Goal: Task Accomplishment & Management: Manage account settings

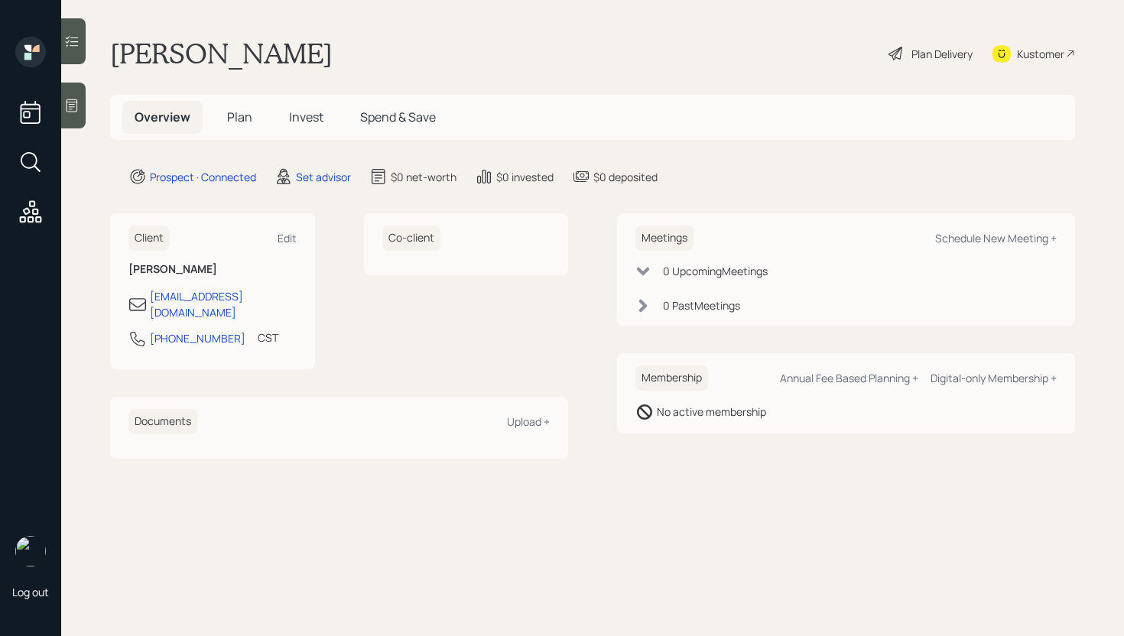
click at [60, 117] on div "Log out" at bounding box center [30, 318] width 61 height 636
click at [234, 122] on span "Plan" at bounding box center [239, 117] width 25 height 17
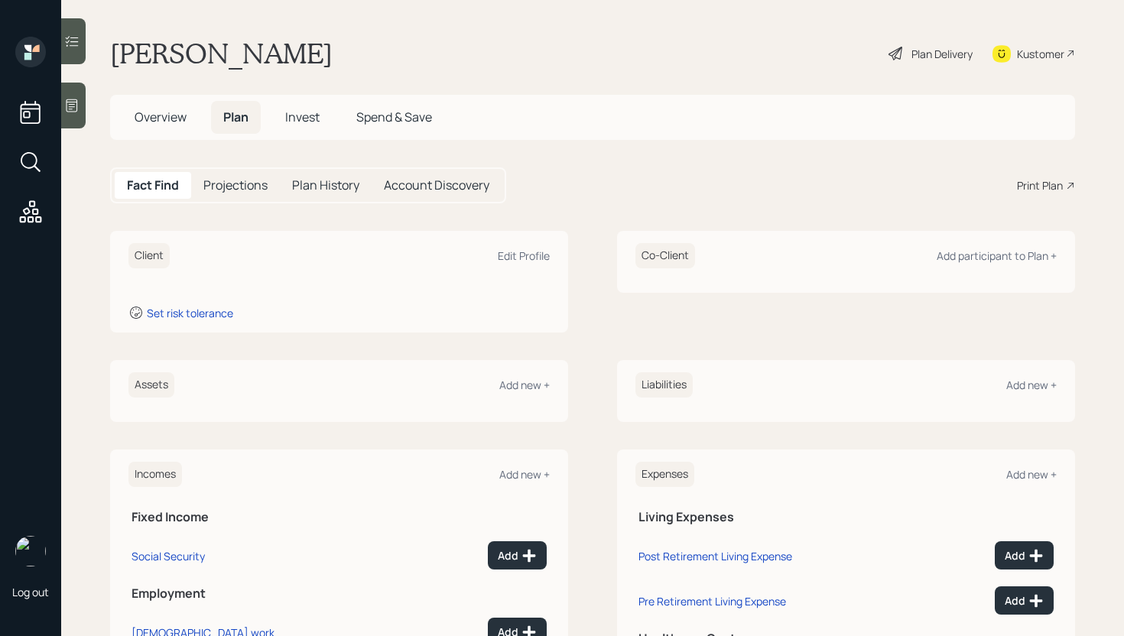
click at [80, 113] on div at bounding box center [73, 106] width 24 height 46
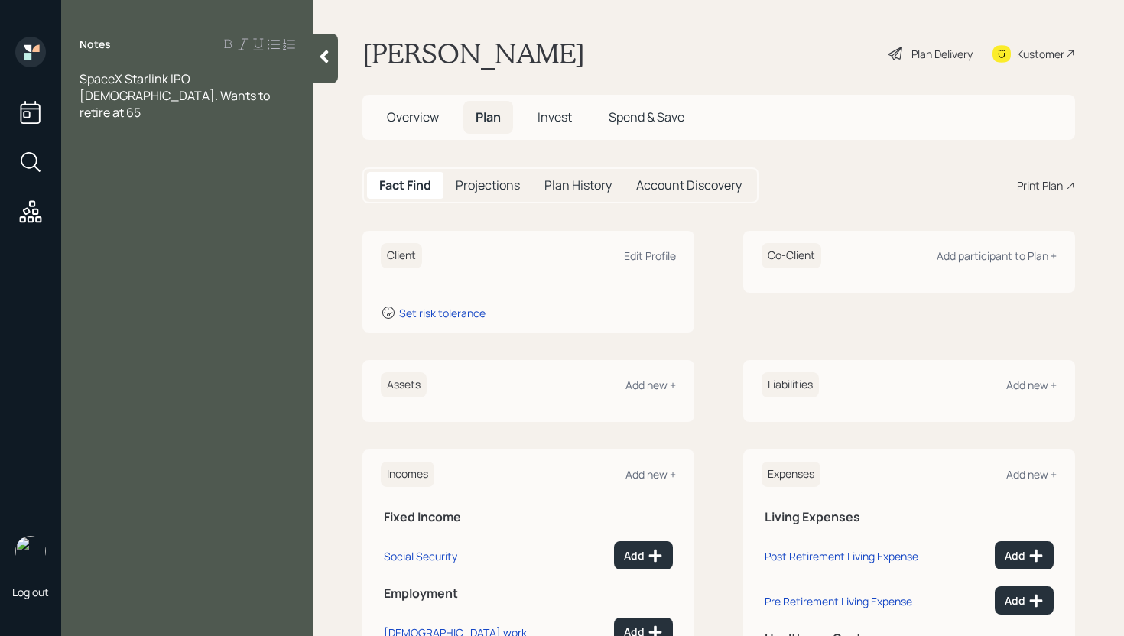
click at [379, 101] on h5 "Overview" at bounding box center [413, 117] width 76 height 33
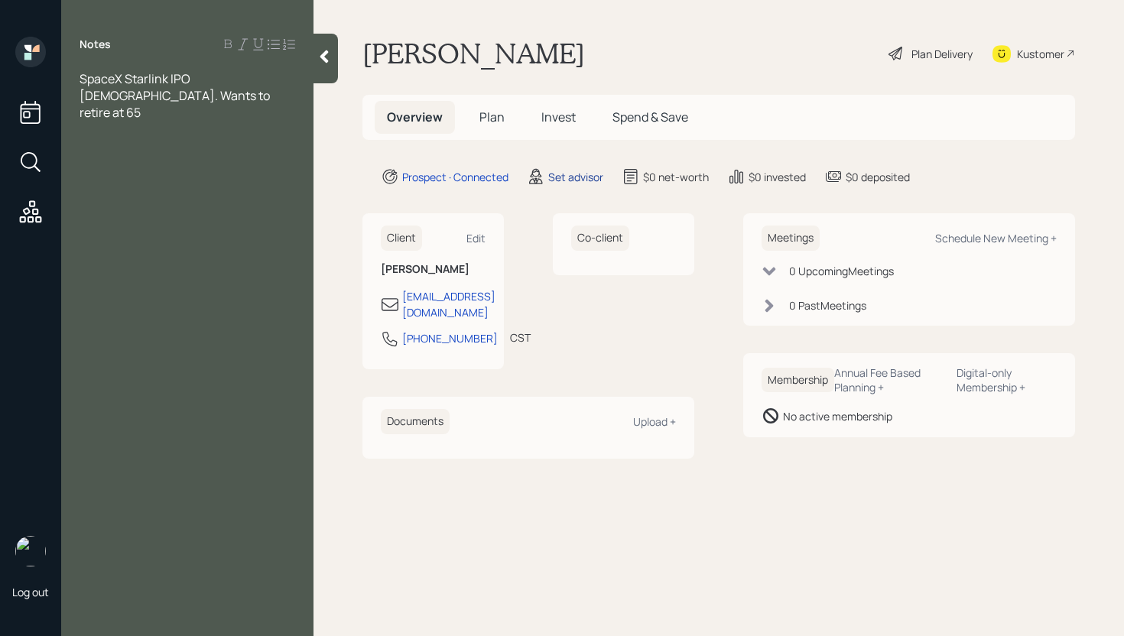
click at [573, 179] on div "Set advisor" at bounding box center [575, 177] width 55 height 16
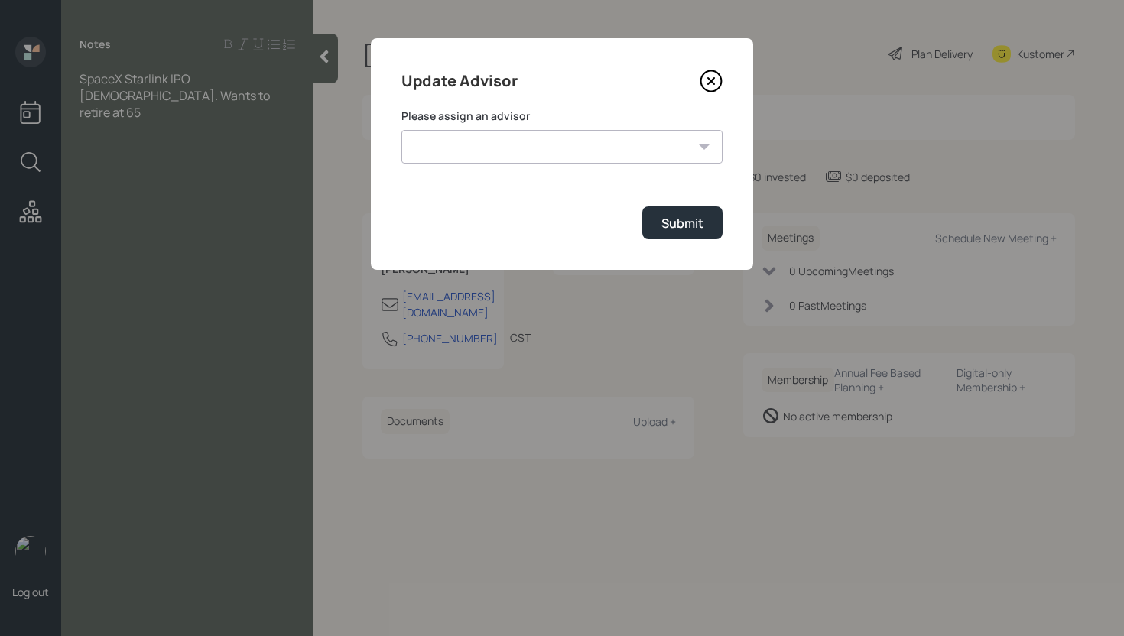
click at [566, 158] on select "[PERSON_NAME] [PERSON_NAME] [PERSON_NAME] End [PERSON_NAME] [PERSON_NAME] [PERS…" at bounding box center [561, 147] width 321 height 34
select select "d946c976-65aa-4529-ac9d-02c4f1114fc0"
click at [401, 130] on select "[PERSON_NAME] [PERSON_NAME] [PERSON_NAME] End [PERSON_NAME] [PERSON_NAME] [PERS…" at bounding box center [561, 147] width 321 height 34
click at [698, 214] on button "Submit" at bounding box center [682, 222] width 80 height 33
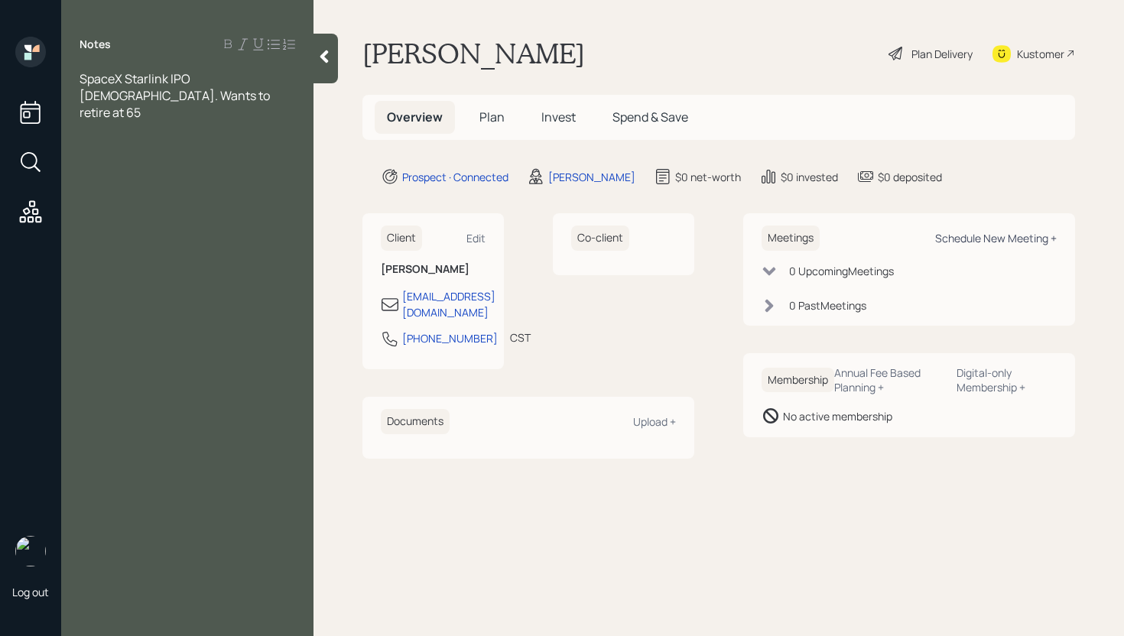
click at [977, 232] on div "Schedule New Meeting +" at bounding box center [996, 238] width 122 height 15
select select "d946c976-65aa-4529-ac9d-02c4f1114fc0"
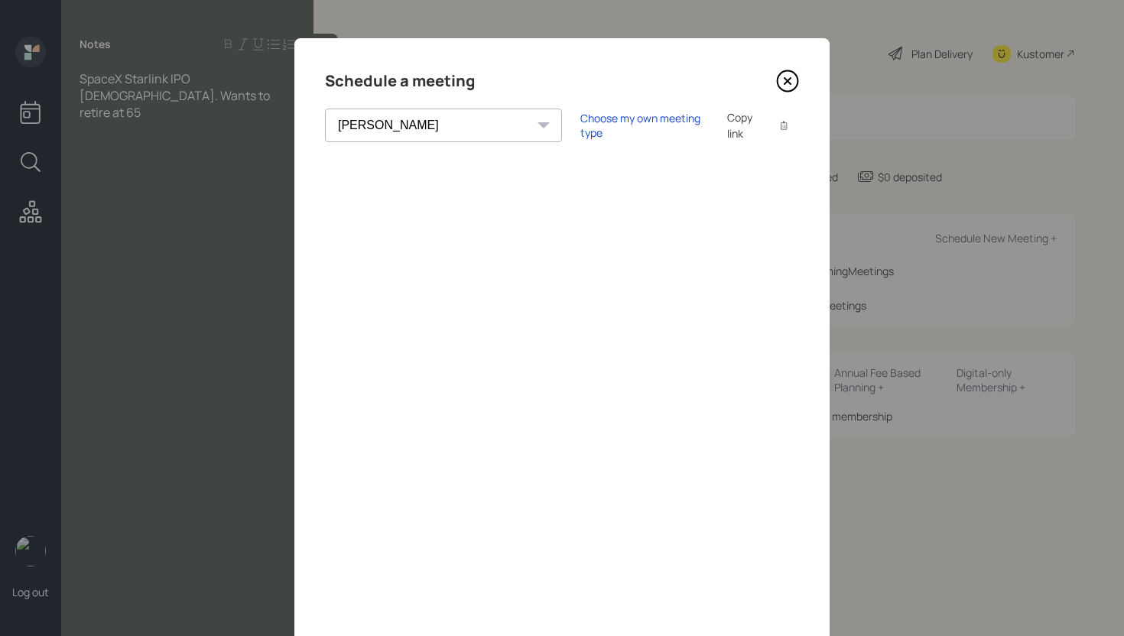
scroll to position [52, 0]
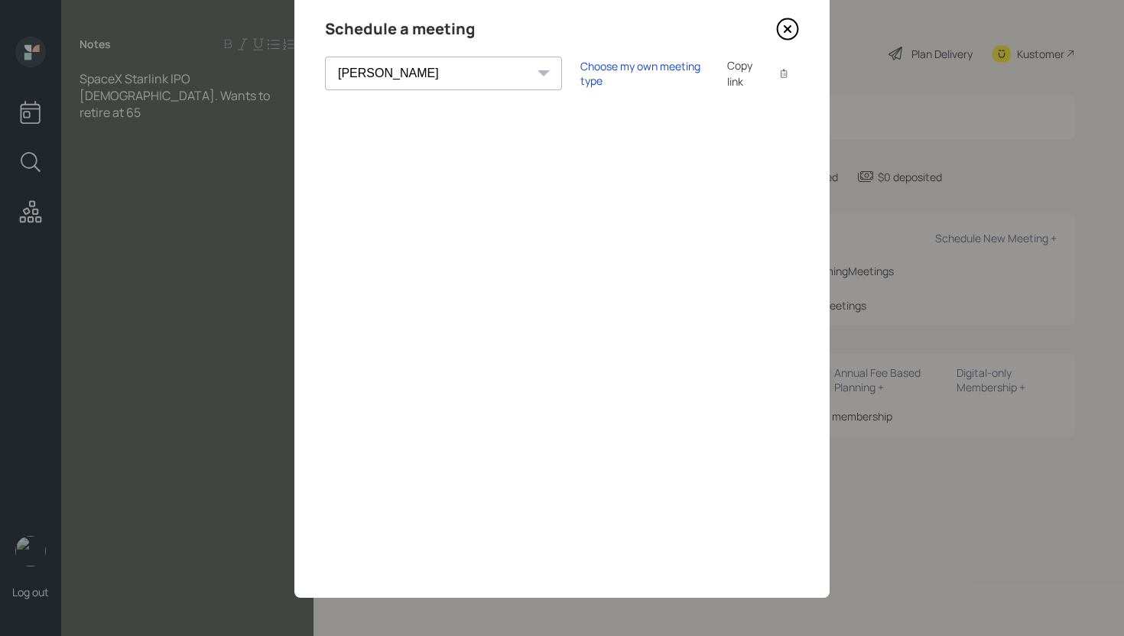
click at [785, 28] on icon at bounding box center [787, 29] width 23 height 23
